Goal: Check status

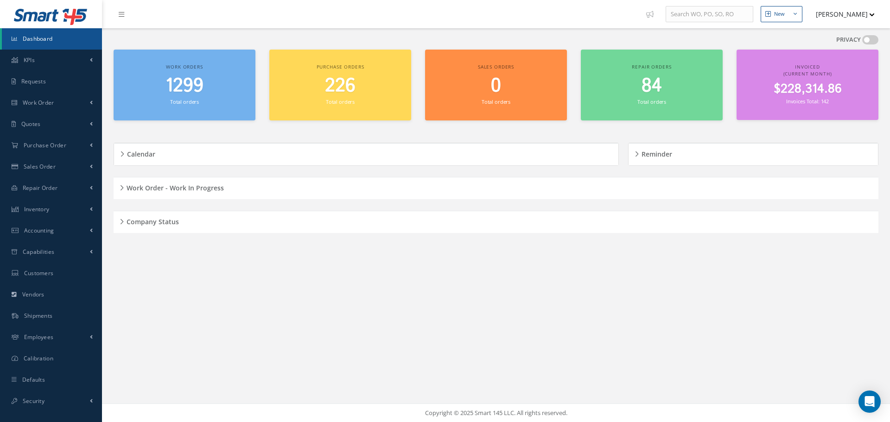
click at [124, 221] on div "Company Status" at bounding box center [496, 222] width 765 height 14
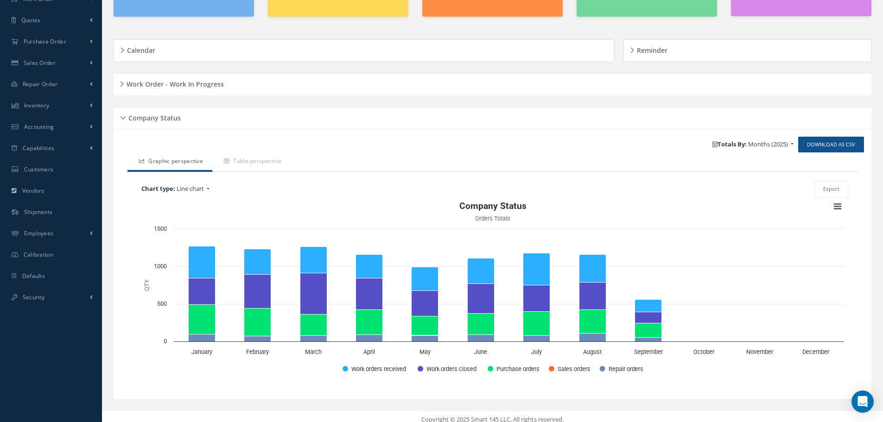
scroll to position [111, 0]
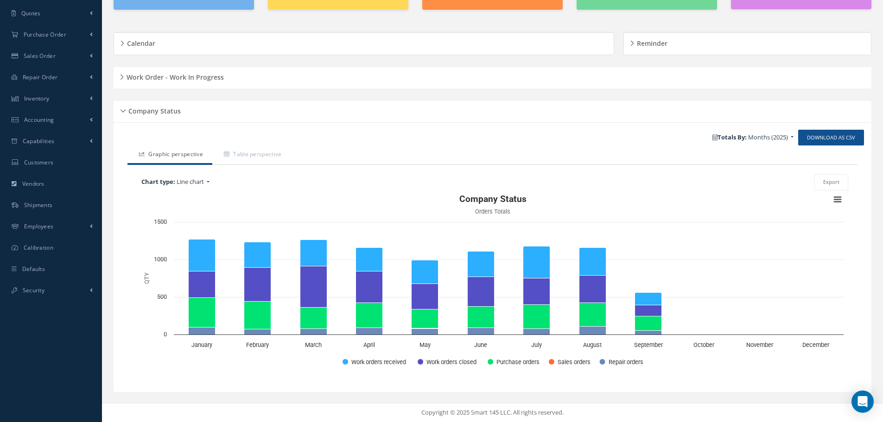
click at [124, 110] on div "Company Status" at bounding box center [493, 111] width 758 height 14
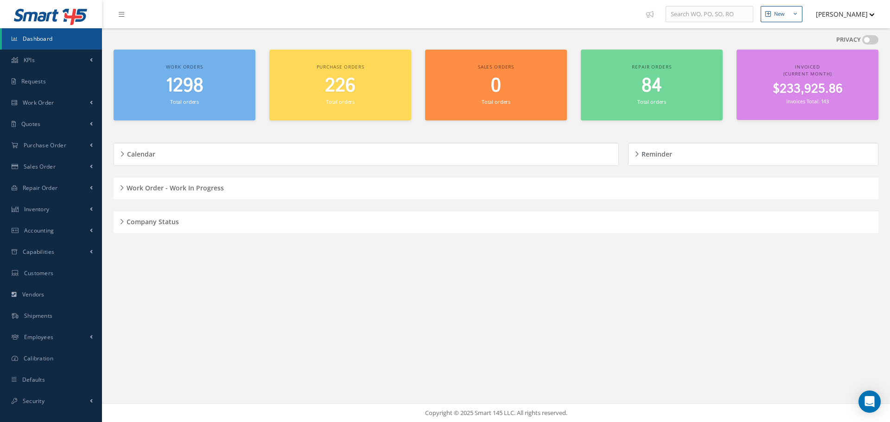
click at [122, 189] on div "Work Order - Work In Progress" at bounding box center [496, 188] width 765 height 14
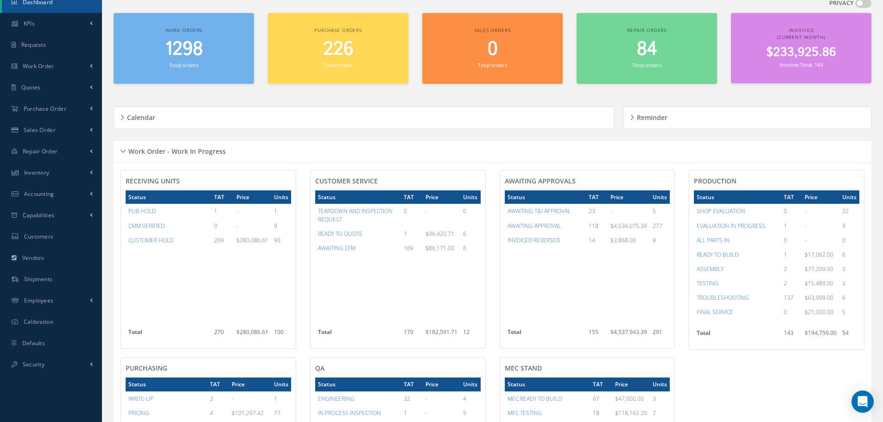
scroll to position [15, 0]
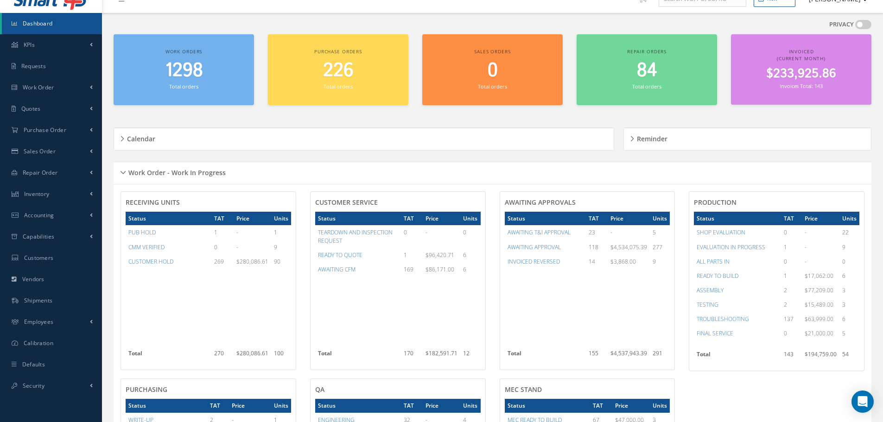
click at [121, 171] on div "Work Order - Work In Progress" at bounding box center [493, 173] width 758 height 14
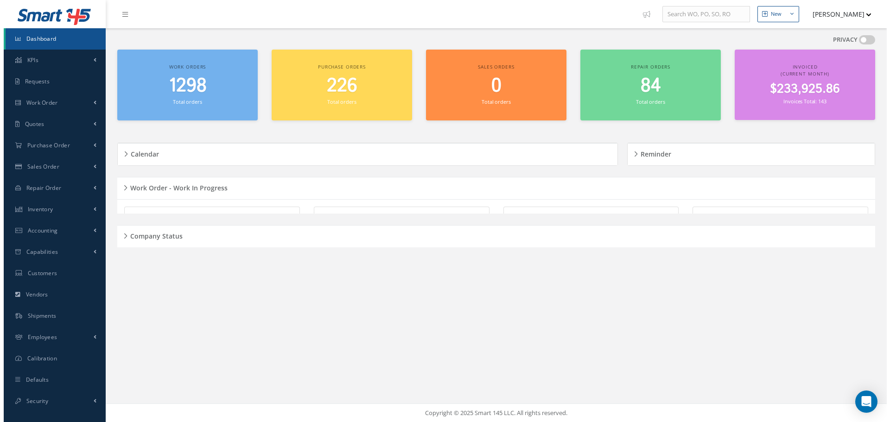
scroll to position [0, 0]
